Goal: Task Accomplishment & Management: Complete application form

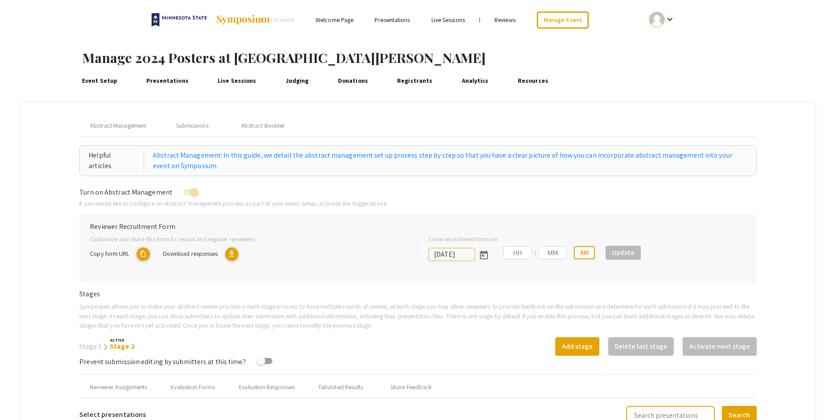
type input "1/19/2024"
type input "11"
type input "59"
click at [252, 21] on img at bounding box center [242, 20] width 55 height 11
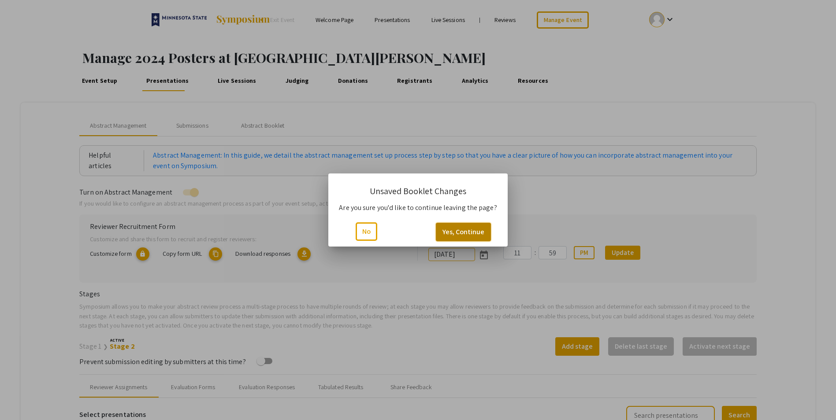
click at [458, 226] on button "Yes, Continue" at bounding box center [463, 232] width 55 height 19
click at [449, 234] on button "Yes, Continue" at bounding box center [463, 232] width 55 height 19
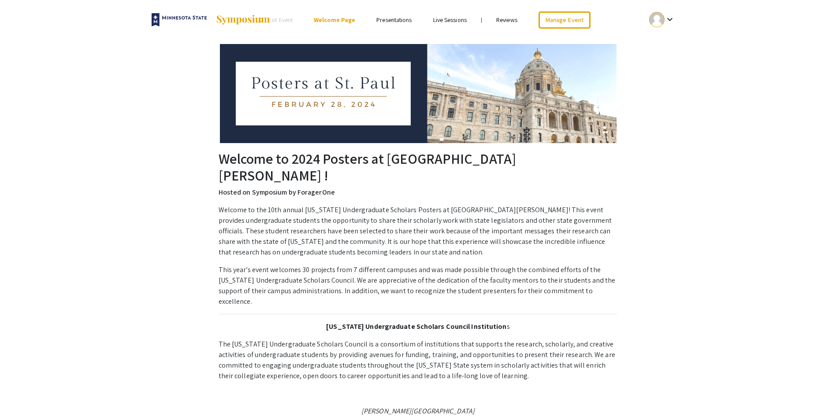
click at [250, 21] on img at bounding box center [242, 20] width 55 height 11
click at [285, 19] on span "Exit Event" at bounding box center [280, 20] width 24 height 8
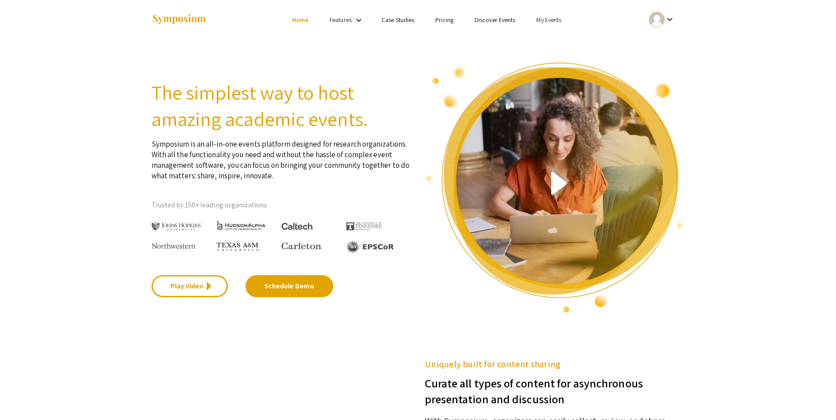
click at [558, 16] on link "My Events" at bounding box center [548, 20] width 25 height 8
click at [561, 37] on button "Events I've organized" at bounding box center [563, 39] width 75 height 21
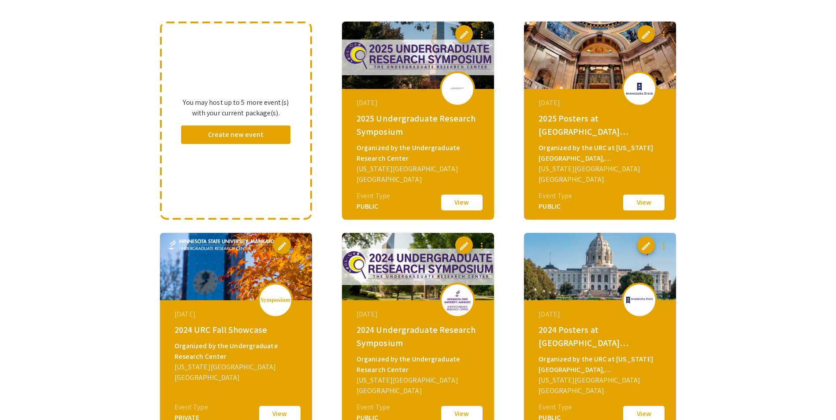
scroll to position [220, 0]
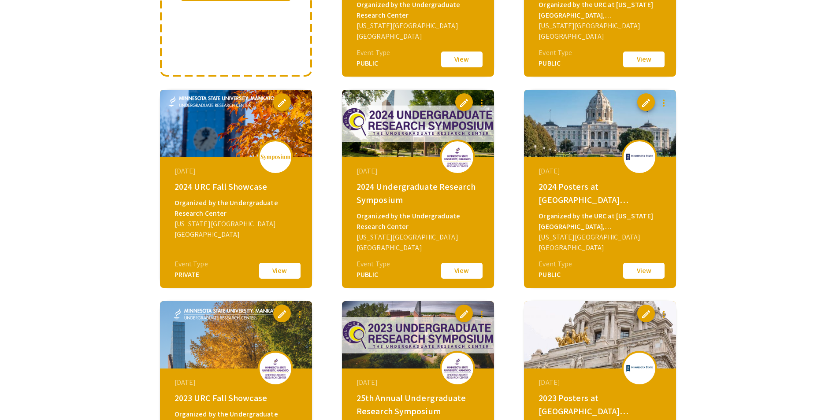
drag, startPoint x: 289, startPoint y: 274, endPoint x: 215, endPoint y: 227, distance: 87.4
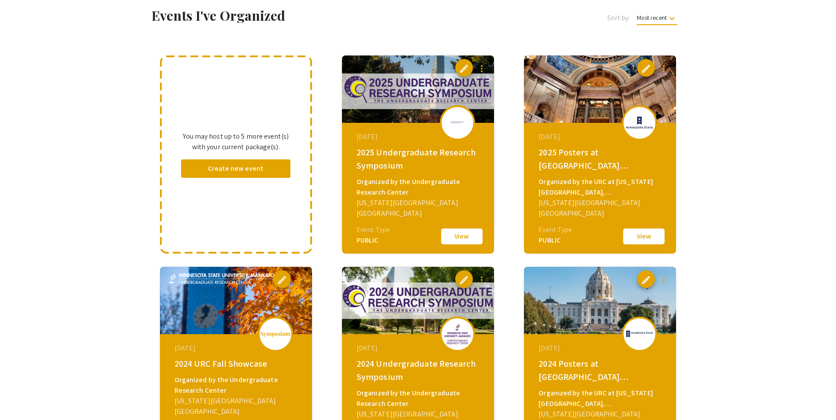
scroll to position [132, 0]
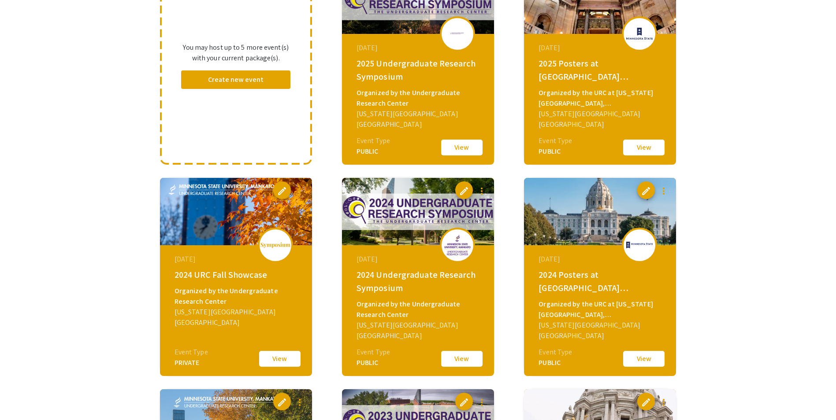
click at [287, 360] on button "View" at bounding box center [280, 359] width 44 height 19
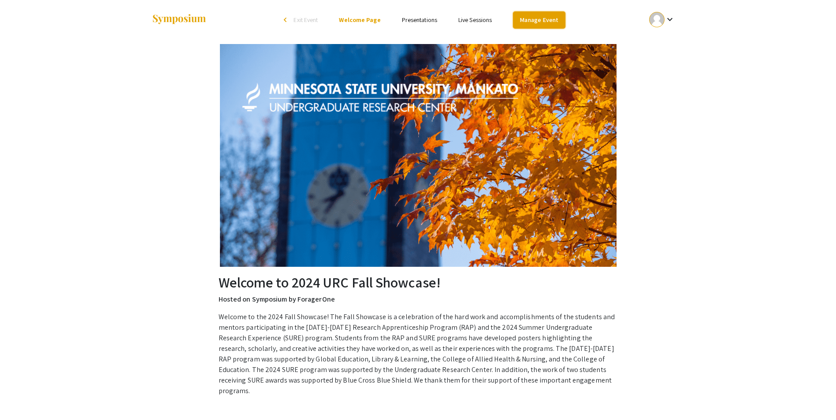
click at [538, 17] on link "Manage Event" at bounding box center [539, 19] width 52 height 17
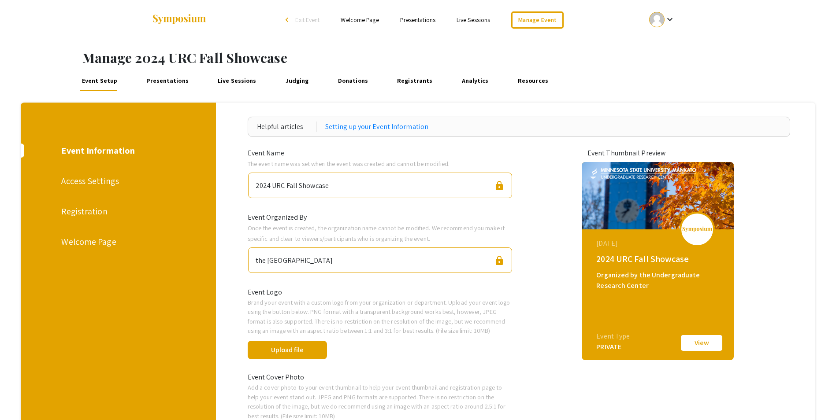
drag, startPoint x: 329, startPoint y: 189, endPoint x: 254, endPoint y: 182, distance: 75.8
click at [254, 182] on div "2024 URC Fall Showcase lock" at bounding box center [380, 186] width 264 height 26
copy div "2024 URC Fall Showcase"
drag, startPoint x: 369, startPoint y: 259, endPoint x: 250, endPoint y: 248, distance: 119.9
click at [250, 248] on div "the Undergraduate Research Center lock" at bounding box center [380, 260] width 278 height 33
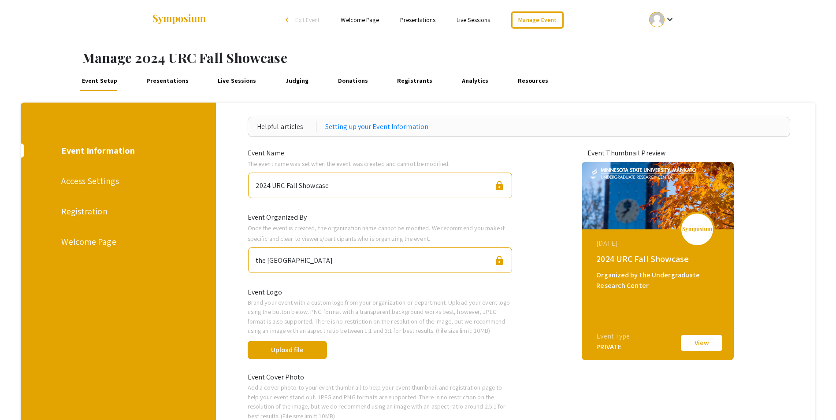
copy div "the Undergraduate Research Center"
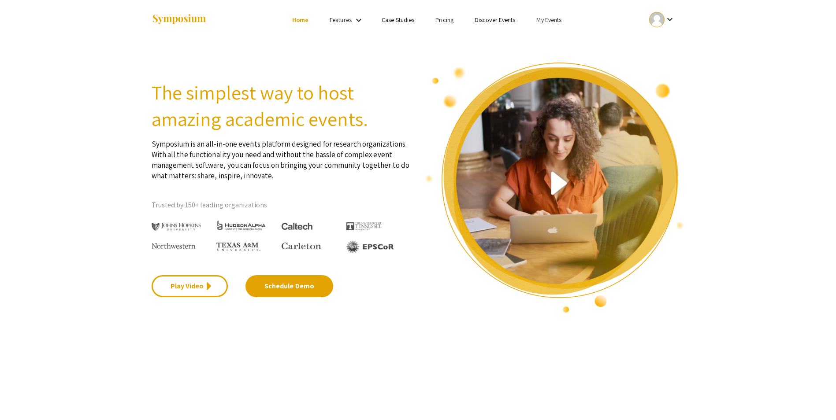
click at [543, 22] on link "My Events" at bounding box center [548, 20] width 25 height 8
click at [531, 37] on button "Events I've organized" at bounding box center [563, 39] width 75 height 21
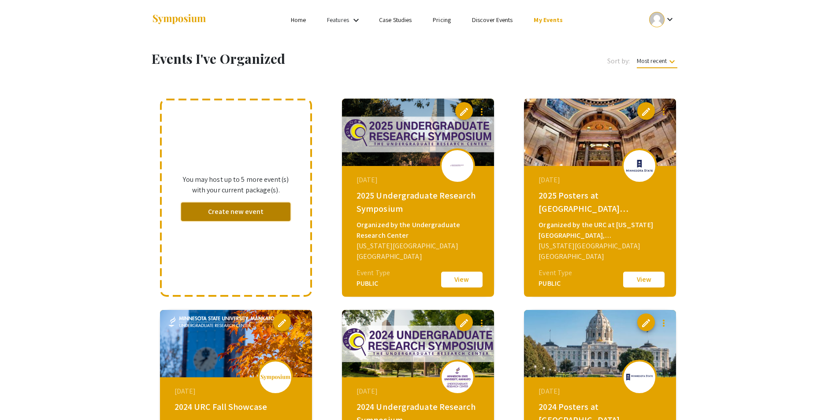
drag, startPoint x: 531, startPoint y: 37, endPoint x: 259, endPoint y: 215, distance: 325.1
click at [259, 215] on button "Create new event" at bounding box center [236, 212] width 110 height 19
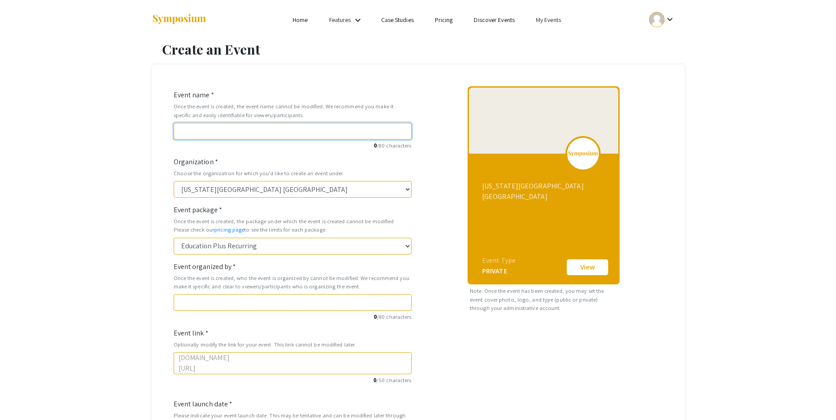
click at [288, 133] on input "Event name *" at bounding box center [293, 131] width 238 height 17
paste input "2024 URC Fall Showcase"
type input "2024 URC Fall Showcase"
type input "2024-urc-fall-showcase"
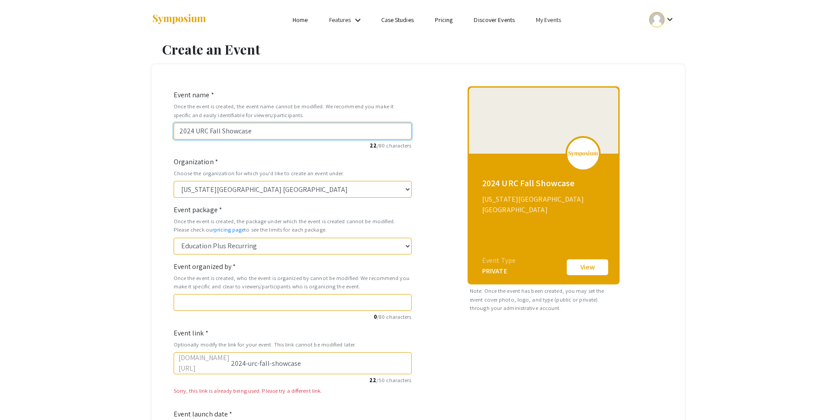
click at [191, 130] on input "2024 URC Fall Showcase" at bounding box center [293, 131] width 238 height 17
type input "202 URC Fall Showcase"
type input "202-urc-fall-showcase"
type input "2025 URC Fall Showcase"
type input "2025-urc-fall-showcase"
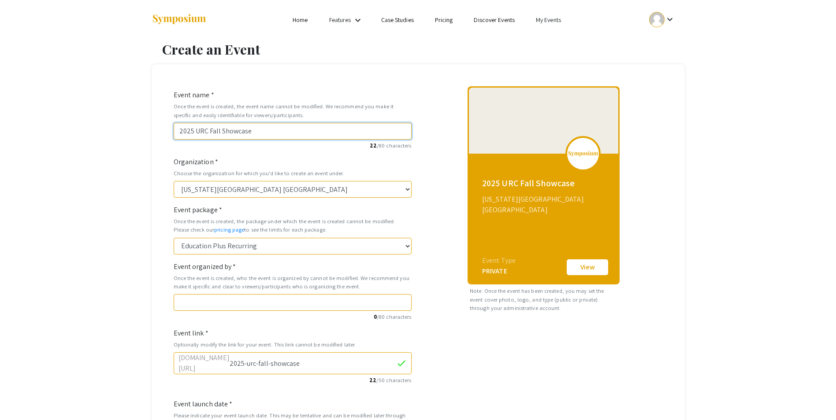
type input "2025 URC Fall Showcase"
click at [227, 304] on input "Event organized by *" at bounding box center [293, 302] width 238 height 17
paste input "the Undergraduate Research Center"
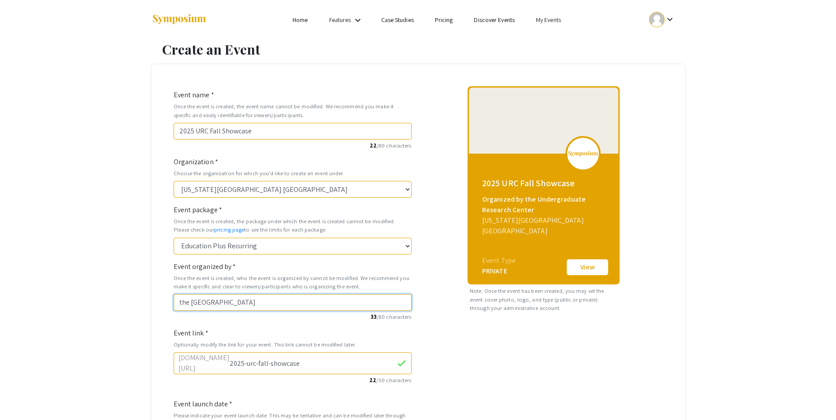
click at [181, 302] on input "the Undergraduate Research Center" at bounding box center [293, 302] width 238 height 17
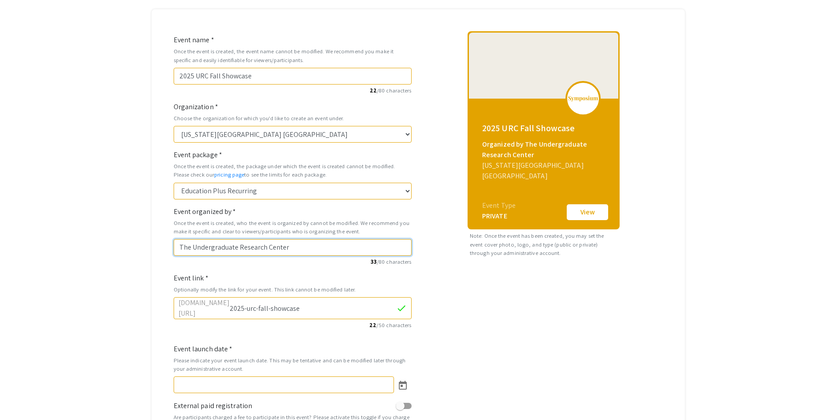
scroll to position [54, 0]
type input "the Undergraduate Research Center"
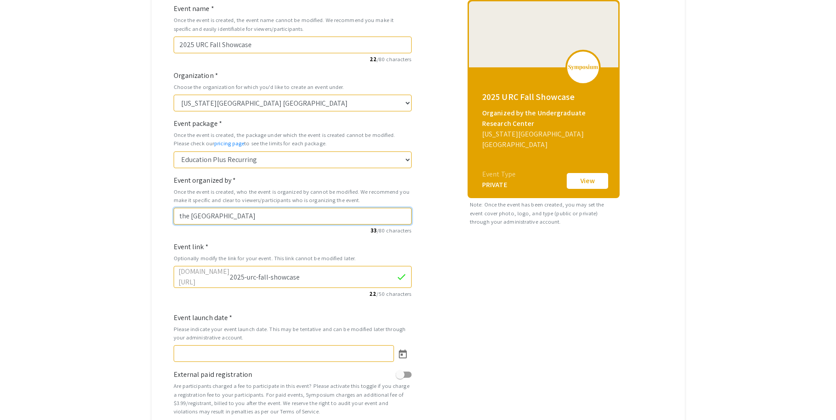
scroll to position [186, 0]
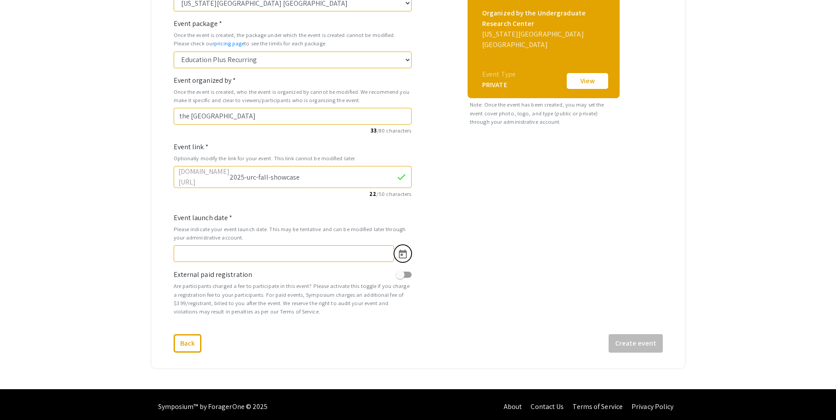
click at [401, 250] on icon "Open calendar" at bounding box center [403, 254] width 8 height 9
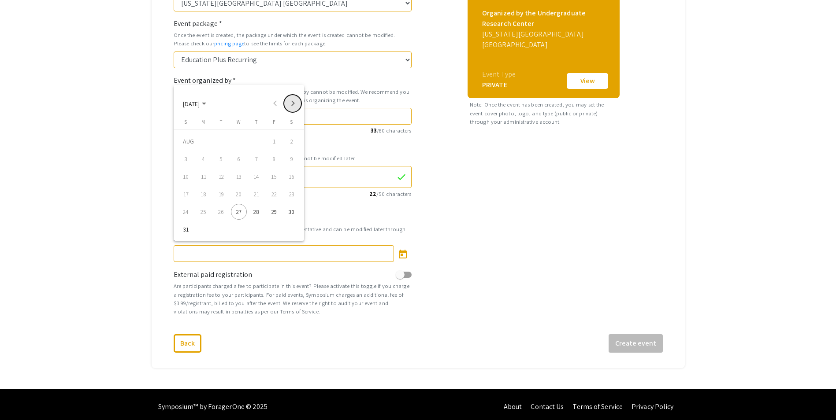
click at [300, 105] on button "Next month" at bounding box center [293, 104] width 18 height 18
click at [298, 101] on button "Next month" at bounding box center [293, 104] width 18 height 18
click at [523, 208] on div at bounding box center [418, 210] width 836 height 420
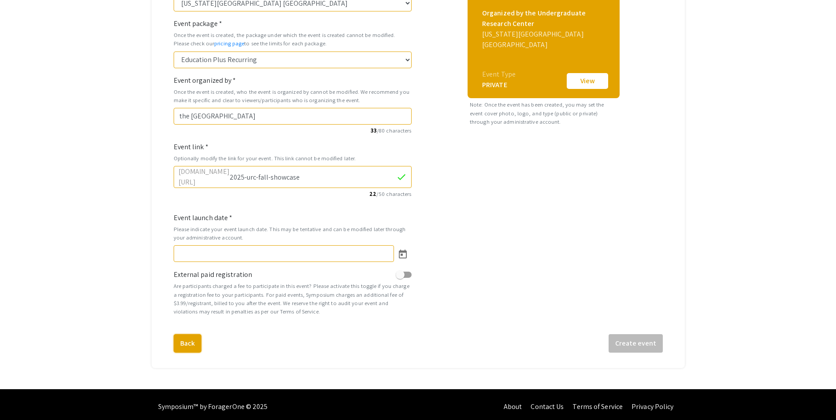
click at [180, 334] on button "Back" at bounding box center [188, 343] width 28 height 19
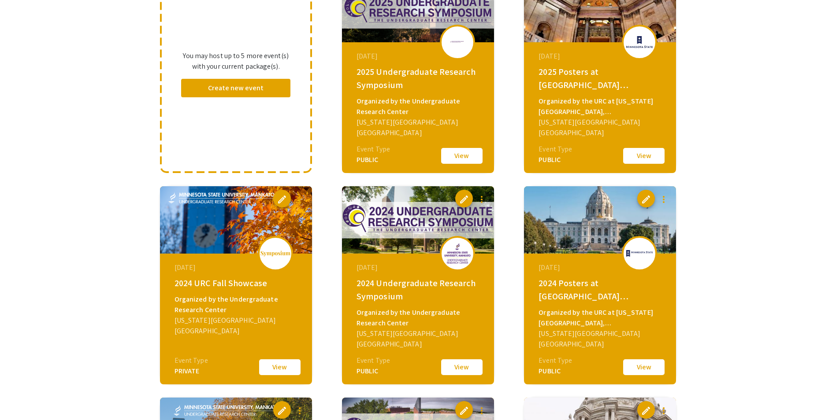
scroll to position [95, 0]
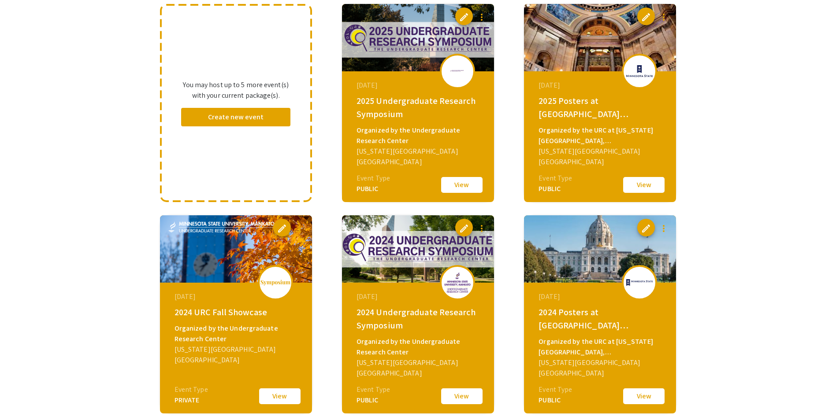
click at [640, 189] on button "View" at bounding box center [644, 185] width 44 height 19
